Goal: Browse casually: Explore the website without a specific task or goal

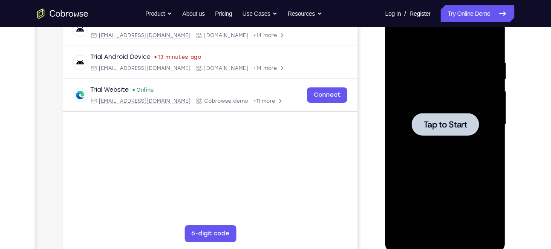
click at [429, 149] on div at bounding box center [445, 124] width 107 height 239
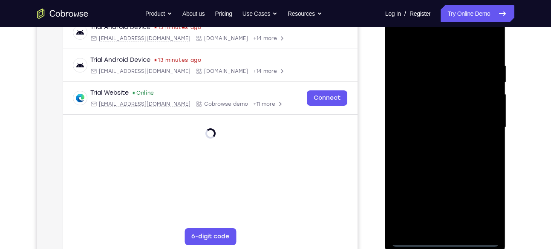
scroll to position [140, 0]
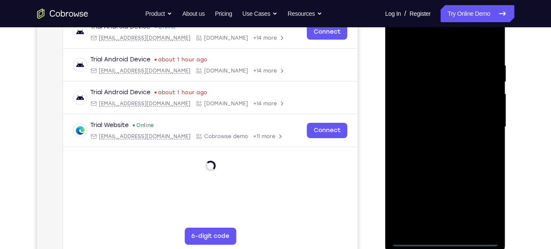
click at [445, 238] on div at bounding box center [445, 127] width 107 height 239
click at [483, 204] on div at bounding box center [445, 127] width 107 height 239
click at [423, 42] on div at bounding box center [445, 127] width 107 height 239
click at [479, 121] on div at bounding box center [445, 127] width 107 height 239
click at [438, 142] on div at bounding box center [445, 127] width 107 height 239
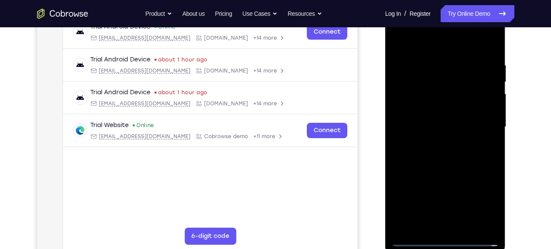
click at [439, 116] on div at bounding box center [445, 127] width 107 height 239
click at [443, 108] on div at bounding box center [445, 127] width 107 height 239
click at [458, 127] on div at bounding box center [445, 127] width 107 height 239
click at [443, 156] on div at bounding box center [445, 127] width 107 height 239
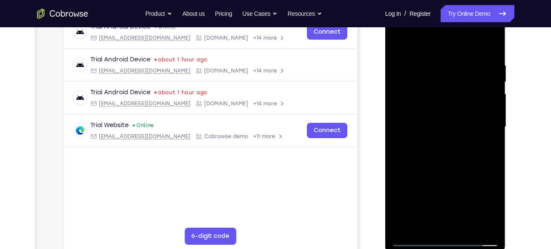
click at [445, 154] on div at bounding box center [445, 127] width 107 height 239
click at [448, 165] on div at bounding box center [445, 127] width 107 height 239
click at [464, 228] on div at bounding box center [445, 127] width 107 height 239
click at [445, 171] on div at bounding box center [445, 127] width 107 height 239
click at [448, 52] on div at bounding box center [445, 127] width 107 height 239
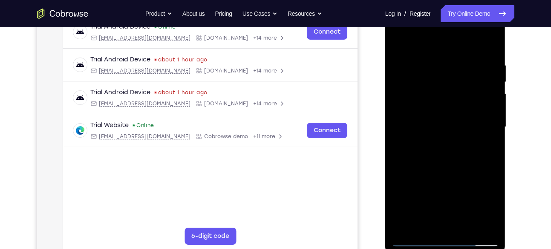
click at [431, 79] on div at bounding box center [445, 127] width 107 height 239
click at [398, 40] on div at bounding box center [445, 127] width 107 height 239
click at [414, 239] on div at bounding box center [445, 127] width 107 height 239
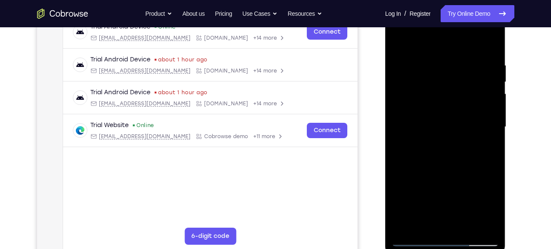
click at [430, 60] on div at bounding box center [445, 127] width 107 height 239
click at [492, 123] on div at bounding box center [445, 127] width 107 height 239
drag, startPoint x: 492, startPoint y: 123, endPoint x: 387, endPoint y: 133, distance: 105.3
click at [387, 133] on div at bounding box center [445, 128] width 121 height 254
drag, startPoint x: 479, startPoint y: 145, endPoint x: 414, endPoint y: 157, distance: 65.8
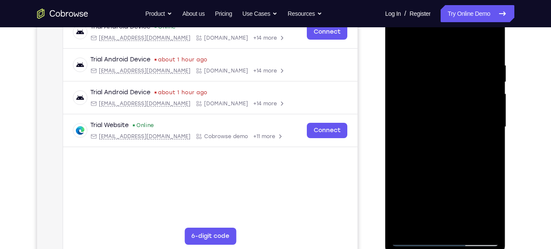
click at [414, 157] on div at bounding box center [445, 127] width 107 height 239
drag, startPoint x: 482, startPoint y: 146, endPoint x: 401, endPoint y: 152, distance: 81.3
click at [401, 152] on div at bounding box center [445, 127] width 107 height 239
click at [492, 133] on div at bounding box center [445, 127] width 107 height 239
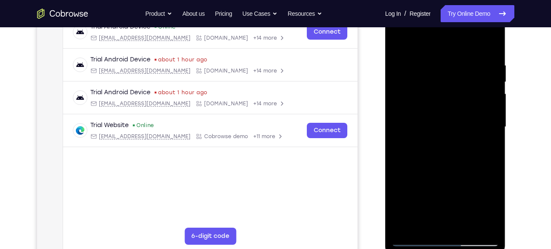
drag, startPoint x: 492, startPoint y: 133, endPoint x: 423, endPoint y: 143, distance: 69.8
click at [423, 143] on div at bounding box center [445, 127] width 107 height 239
click at [485, 140] on div at bounding box center [445, 127] width 107 height 239
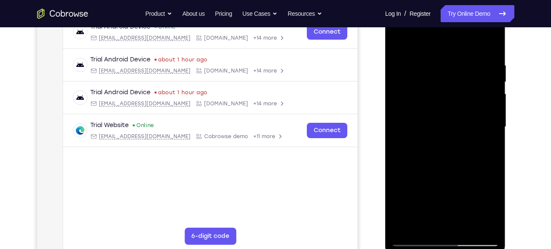
click at [485, 140] on div at bounding box center [445, 127] width 107 height 239
drag, startPoint x: 485, startPoint y: 140, endPoint x: 403, endPoint y: 145, distance: 82.5
click at [403, 145] on div at bounding box center [445, 127] width 107 height 239
drag, startPoint x: 482, startPoint y: 143, endPoint x: 367, endPoint y: 144, distance: 115.1
click at [385, 144] on html "Online web based iOS Simulators and Android Emulators. Run iPhone, iPad, Mobile…" at bounding box center [445, 129] width 121 height 256
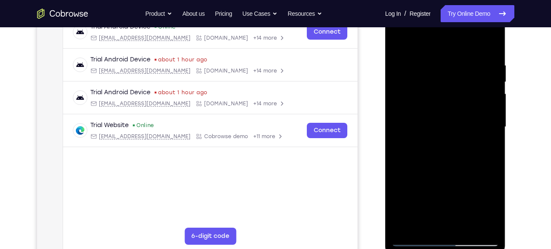
drag, startPoint x: 492, startPoint y: 121, endPoint x: 396, endPoint y: 124, distance: 95.1
click at [396, 124] on div at bounding box center [445, 127] width 107 height 239
click at [489, 45] on div at bounding box center [445, 127] width 107 height 239
click at [465, 227] on div at bounding box center [445, 127] width 107 height 239
drag, startPoint x: 457, startPoint y: 184, endPoint x: 457, endPoint y: 92, distance: 92.1
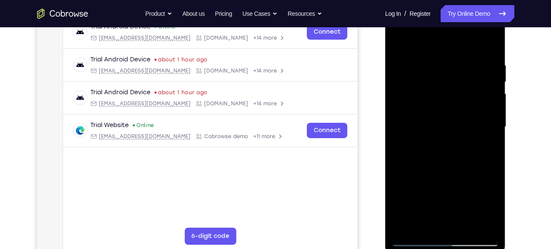
click at [457, 92] on div at bounding box center [445, 127] width 107 height 239
drag, startPoint x: 453, startPoint y: 107, endPoint x: 448, endPoint y: 201, distance: 94.8
click at [448, 201] on div at bounding box center [445, 127] width 107 height 239
click at [401, 40] on div at bounding box center [445, 127] width 107 height 239
drag, startPoint x: 491, startPoint y: 59, endPoint x: 432, endPoint y: 67, distance: 59.8
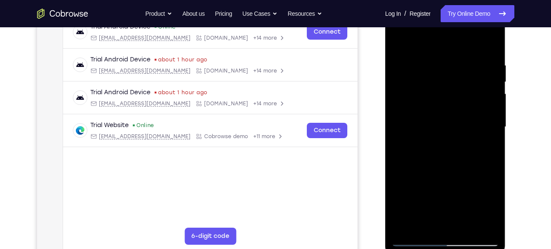
click at [432, 67] on div at bounding box center [445, 127] width 107 height 239
drag, startPoint x: 448, startPoint y: 175, endPoint x: 437, endPoint y: 61, distance: 115.3
click at [437, 61] on div at bounding box center [445, 127] width 107 height 239
drag, startPoint x: 457, startPoint y: 177, endPoint x: 450, endPoint y: 111, distance: 66.8
click at [450, 111] on div at bounding box center [445, 127] width 107 height 239
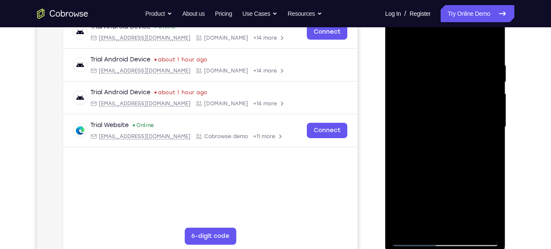
drag, startPoint x: 457, startPoint y: 179, endPoint x: 451, endPoint y: 94, distance: 85.5
click at [451, 94] on div at bounding box center [445, 127] width 107 height 239
drag, startPoint x: 451, startPoint y: 162, endPoint x: 449, endPoint y: 22, distance: 140.7
click at [449, 22] on div at bounding box center [445, 127] width 107 height 239
drag, startPoint x: 457, startPoint y: 183, endPoint x: 457, endPoint y: 79, distance: 104.4
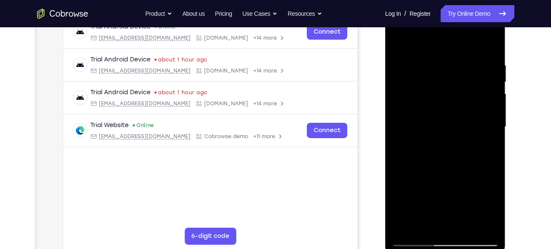
click at [457, 79] on div at bounding box center [445, 127] width 107 height 239
drag, startPoint x: 438, startPoint y: 188, endPoint x: 444, endPoint y: 54, distance: 134.4
click at [444, 54] on div at bounding box center [445, 127] width 107 height 239
